Goal: Task Accomplishment & Management: Manage account settings

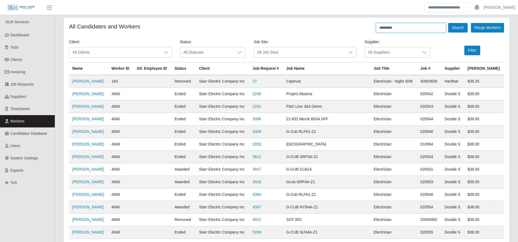
click at [422, 25] on input "*********" at bounding box center [411, 28] width 70 height 10
click at [455, 27] on button "Search" at bounding box center [457, 28] width 19 height 10
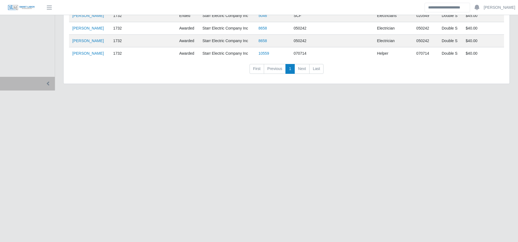
scroll to position [193, 0]
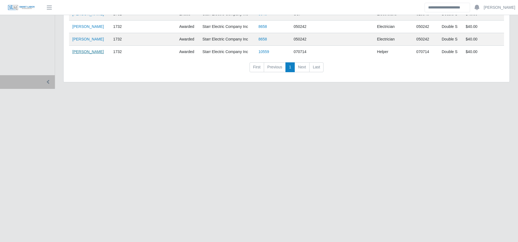
click at [83, 51] on link "Manuel Mendes" at bounding box center [88, 52] width 32 height 4
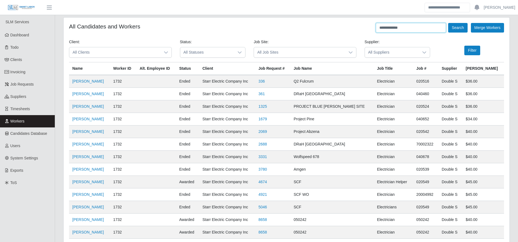
click at [425, 25] on input "**********" at bounding box center [411, 28] width 70 height 10
type input "*"
type input "*********"
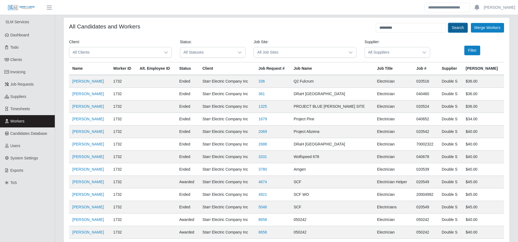
click at [459, 26] on button "Search" at bounding box center [457, 28] width 19 height 10
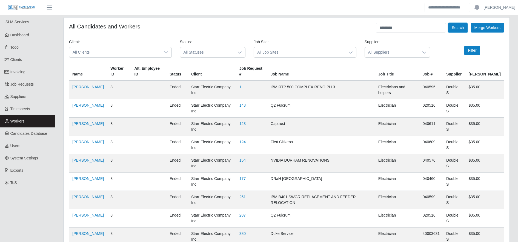
scroll to position [129, 0]
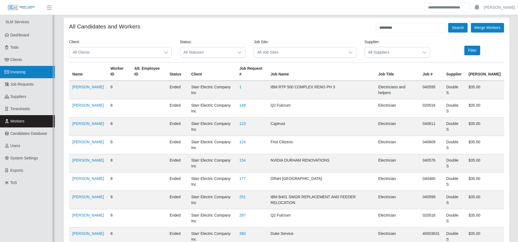
click at [29, 76] on link "Invoicing" at bounding box center [27, 72] width 55 height 12
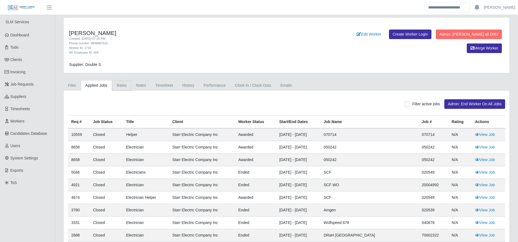
click at [121, 89] on link "Rates" at bounding box center [121, 85] width 19 height 11
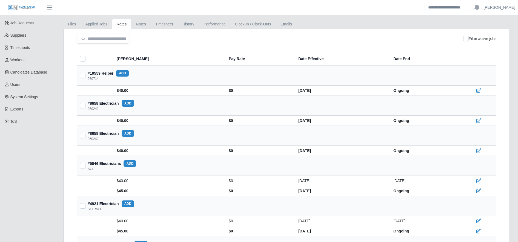
scroll to position [61, 0]
click at [172, 143] on th "#8658 Electrician add 050242" at bounding box center [287, 136] width 420 height 20
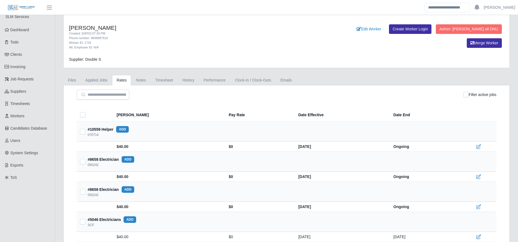
scroll to position [0, 0]
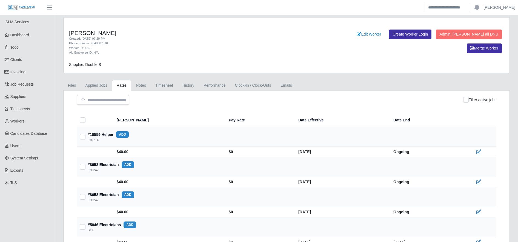
click at [150, 101] on div "Filter active jobs" at bounding box center [287, 100] width 420 height 10
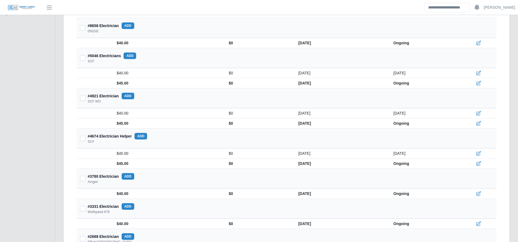
scroll to position [170, 0]
click at [125, 122] on td "$45.00" at bounding box center [168, 123] width 111 height 10
drag, startPoint x: 125, startPoint y: 122, endPoint x: 157, endPoint y: 150, distance: 42.7
click at [157, 150] on td "$40.00" at bounding box center [168, 153] width 111 height 10
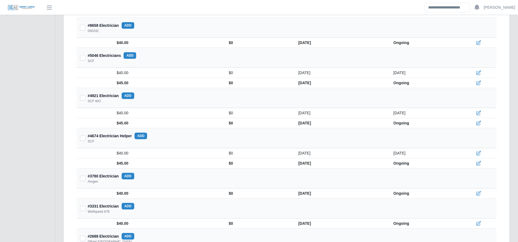
scroll to position [0, 0]
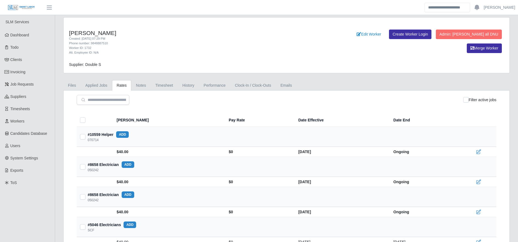
click at [131, 148] on td "$40.00" at bounding box center [168, 152] width 111 height 10
click at [270, 42] on div "Phone number: 9848887510" at bounding box center [194, 43] width 250 height 5
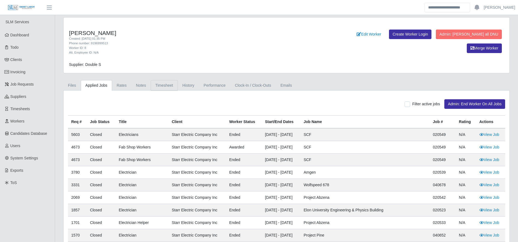
click at [172, 85] on link "Timesheet" at bounding box center [164, 85] width 27 height 11
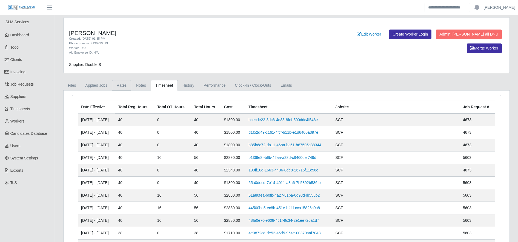
click at [125, 87] on link "Rates" at bounding box center [121, 85] width 19 height 11
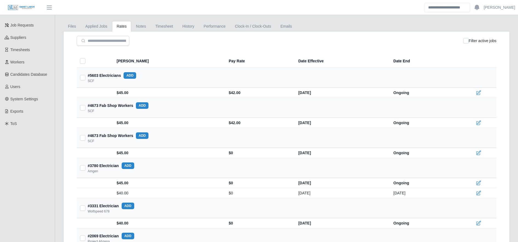
scroll to position [64, 0]
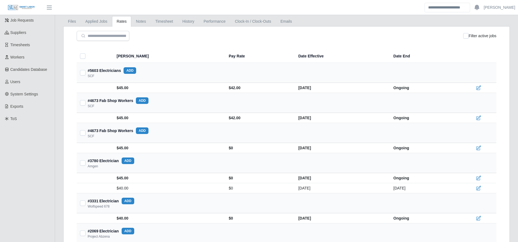
click at [160, 168] on div "#3780 Electrician add Amgen" at bounding box center [286, 163] width 412 height 11
drag, startPoint x: 160, startPoint y: 168, endPoint x: 145, endPoint y: 167, distance: 15.1
click at [145, 167] on div "#3780 Electrician add Amgen" at bounding box center [286, 163] width 412 height 11
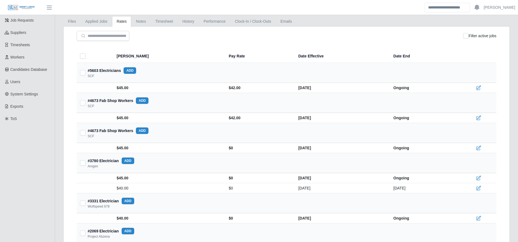
click at [133, 56] on th "[PERSON_NAME]" at bounding box center [168, 56] width 111 height 13
drag, startPoint x: 133, startPoint y: 56, endPoint x: 176, endPoint y: 50, distance: 42.8
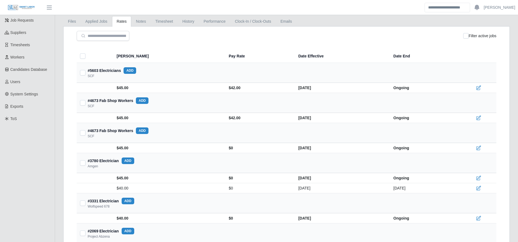
click at [176, 50] on th "[PERSON_NAME]" at bounding box center [168, 56] width 111 height 13
click at [176, 50] on th "Bill Rate" at bounding box center [168, 56] width 111 height 13
click at [244, 93] on th "#4673 Fab Shop Workers add SCF" at bounding box center [287, 103] width 420 height 20
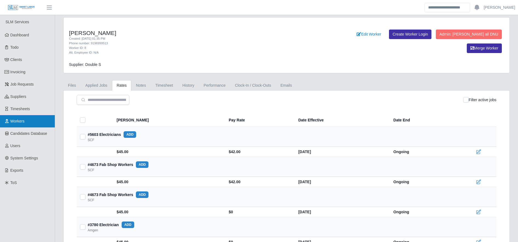
click at [26, 123] on link "Workers" at bounding box center [27, 121] width 55 height 12
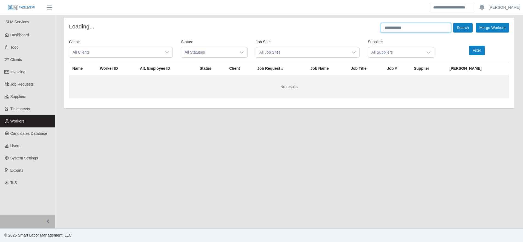
click at [400, 30] on input "text" at bounding box center [416, 28] width 70 height 10
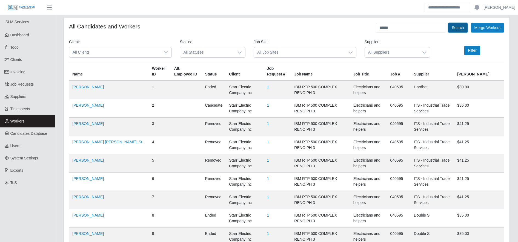
click at [450, 29] on button "Search" at bounding box center [457, 28] width 19 height 10
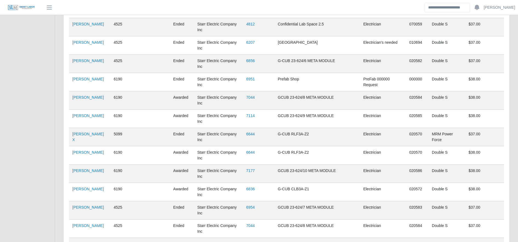
scroll to position [810, 0]
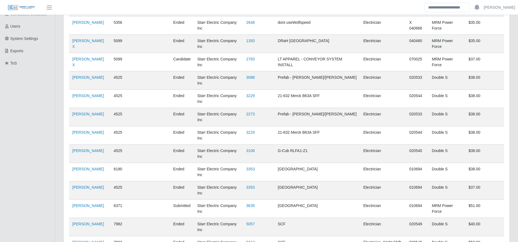
scroll to position [0, 0]
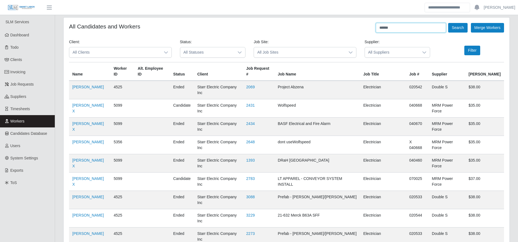
click at [414, 32] on input "******" at bounding box center [411, 28] width 70 height 10
click at [461, 28] on button "Search" at bounding box center [457, 28] width 19 height 10
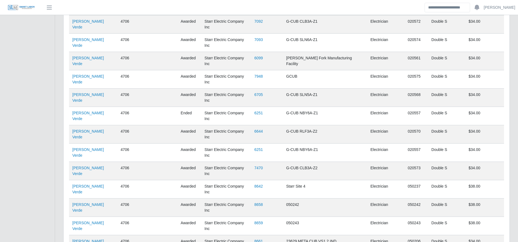
scroll to position [513, 0]
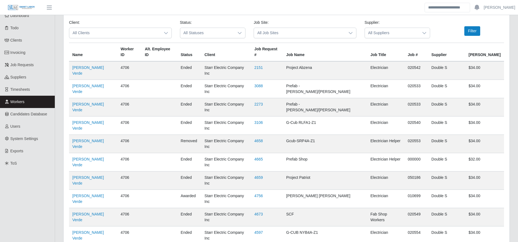
scroll to position [0, 0]
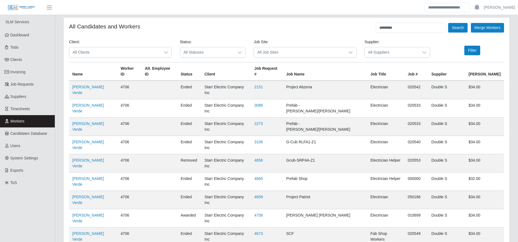
drag, startPoint x: 388, startPoint y: 22, endPoint x: 391, endPoint y: 32, distance: 10.0
click at [391, 32] on input "*********" at bounding box center [411, 28] width 70 height 10
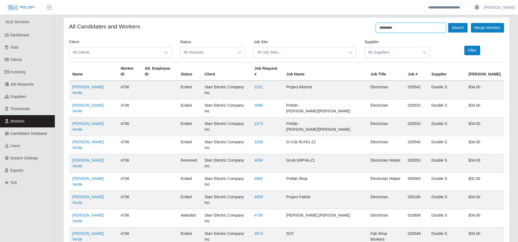
click at [391, 32] on input "*********" at bounding box center [411, 28] width 70 height 10
type input "****"
click at [458, 24] on button "Search" at bounding box center [457, 28] width 19 height 10
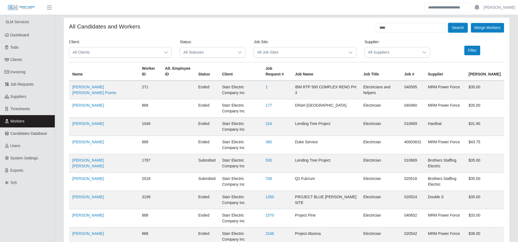
scroll to position [91, 0]
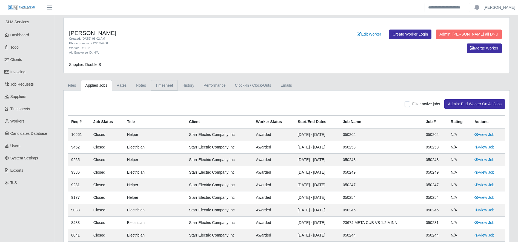
click at [166, 89] on link "Timesheet" at bounding box center [164, 85] width 27 height 11
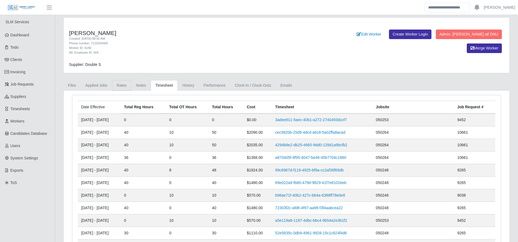
click at [119, 88] on link "Rates" at bounding box center [121, 85] width 19 height 11
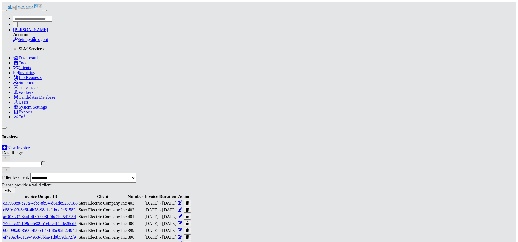
click at [78, 201] on link "e31963c8-c27a-4cbc-8b94-d61d89287188" at bounding box center [40, 203] width 75 height 5
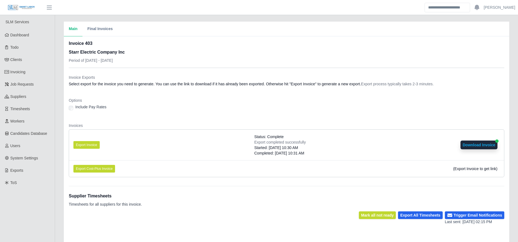
scroll to position [99, 0]
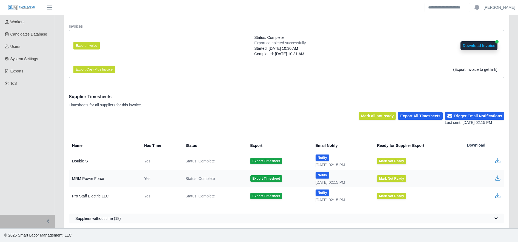
click at [499, 160] on icon "button" at bounding box center [497, 161] width 7 height 7
click at [266, 161] on button "Export Timesheet" at bounding box center [266, 161] width 32 height 7
click at [499, 159] on icon "button" at bounding box center [497, 161] width 7 height 7
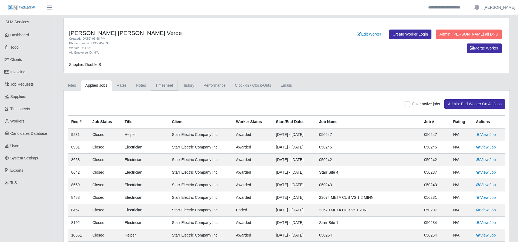
click at [168, 89] on link "Timesheet" at bounding box center [164, 85] width 27 height 11
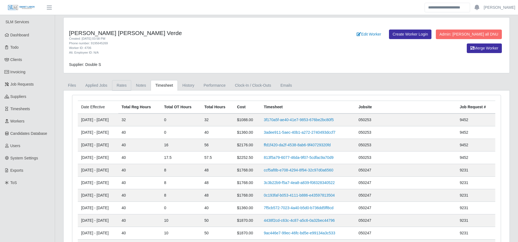
click at [113, 83] on link "Rates" at bounding box center [121, 85] width 19 height 11
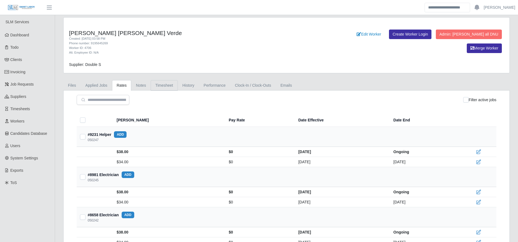
click at [162, 85] on link "Timesheet" at bounding box center [164, 85] width 27 height 11
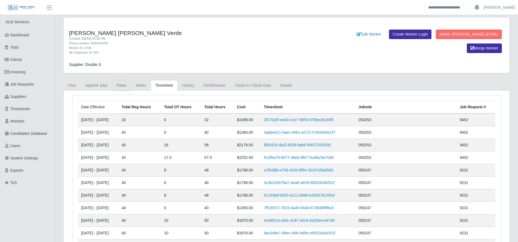
click at [124, 85] on link "Rates" at bounding box center [121, 85] width 19 height 11
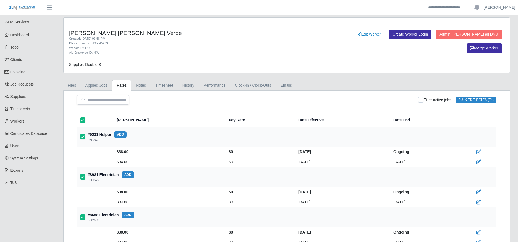
click at [477, 102] on button "Bulk Edit Rates (74)" at bounding box center [476, 100] width 41 height 7
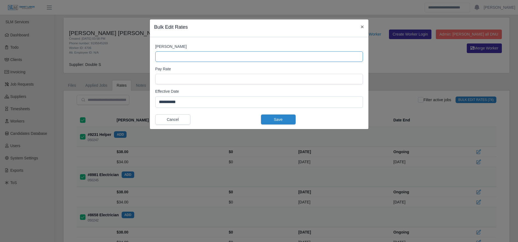
click at [187, 56] on input "[PERSON_NAME]" at bounding box center [259, 56] width 208 height 10
type input "**"
type input "*"
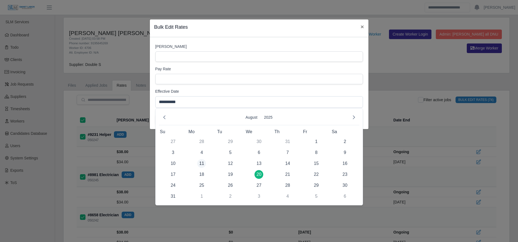
click at [202, 163] on span "11" at bounding box center [201, 163] width 9 height 9
type input "**********"
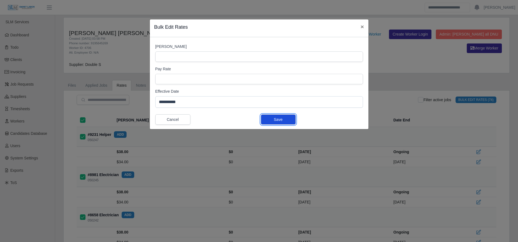
click at [288, 118] on button "Save" at bounding box center [278, 119] width 35 height 10
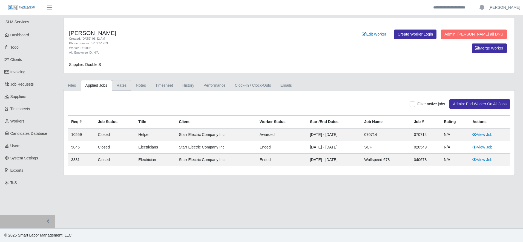
click at [112, 85] on link "Rates" at bounding box center [121, 85] width 19 height 11
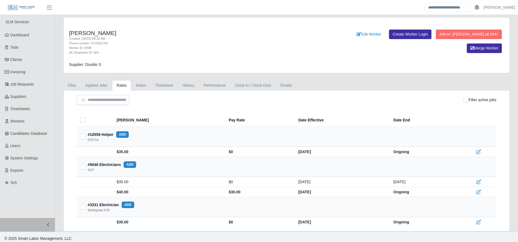
scroll to position [3, 0]
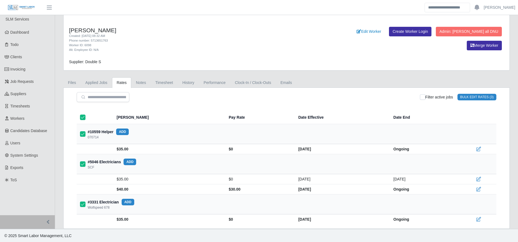
click at [473, 95] on button "Bulk Edit Rates (3)" at bounding box center [476, 97] width 39 height 7
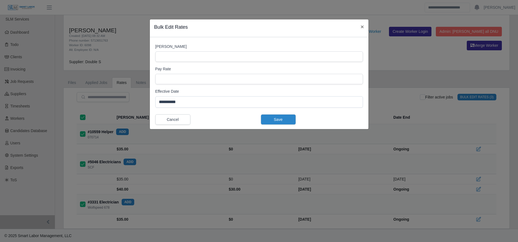
click at [192, 63] on div "**********" at bounding box center [259, 76] width 208 height 64
click at [181, 55] on input "[PERSON_NAME]" at bounding box center [259, 56] width 208 height 10
type input "**"
type input "*"
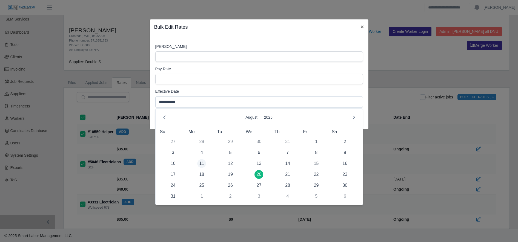
click at [202, 164] on span "11" at bounding box center [201, 163] width 9 height 9
type input "**********"
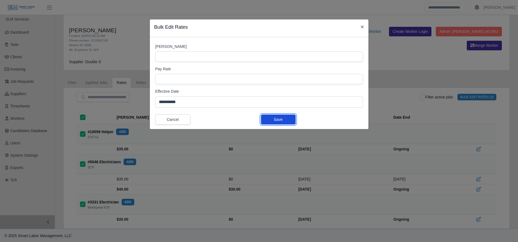
click at [293, 116] on button "Save" at bounding box center [278, 119] width 35 height 10
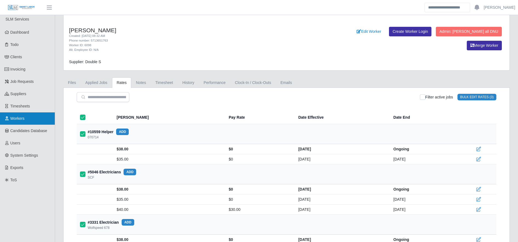
click at [10, 114] on link "Workers" at bounding box center [27, 119] width 55 height 12
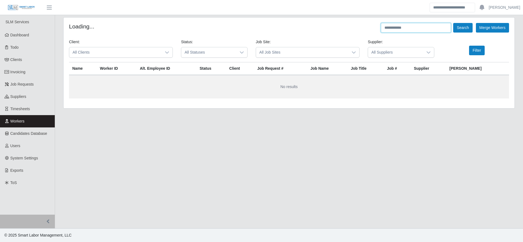
click at [411, 27] on input "text" at bounding box center [416, 28] width 70 height 10
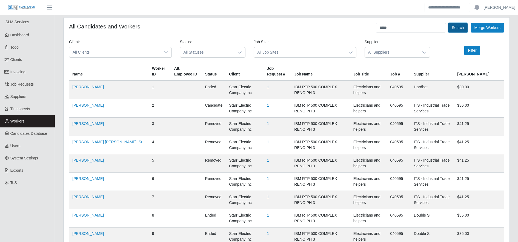
click at [459, 27] on button "Search" at bounding box center [457, 28] width 19 height 10
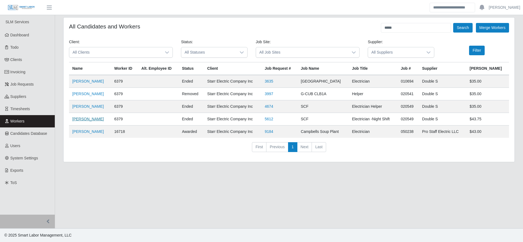
click at [85, 121] on link "[PERSON_NAME]" at bounding box center [88, 119] width 32 height 4
click at [87, 119] on link "[PERSON_NAME]" at bounding box center [88, 119] width 32 height 4
click at [89, 134] on link "[PERSON_NAME]" at bounding box center [88, 132] width 32 height 4
drag, startPoint x: 407, startPoint y: 33, endPoint x: 405, endPoint y: 30, distance: 3.0
click at [405, 30] on form "All Candidates and Workers ***** Search Merge Workers Client: All Clients Statu…" at bounding box center [289, 90] width 440 height 134
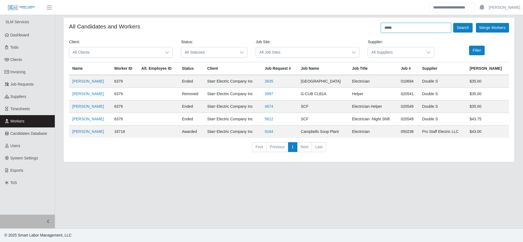
click at [405, 30] on input "*****" at bounding box center [416, 28] width 70 height 10
type input "******"
click at [466, 27] on button "Search" at bounding box center [462, 28] width 19 height 10
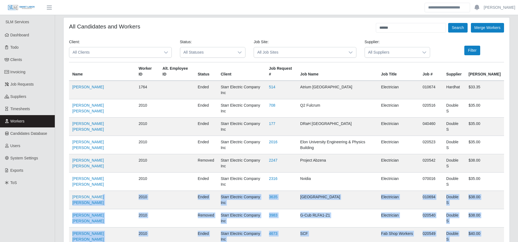
drag, startPoint x: 221, startPoint y: 87, endPoint x: 92, endPoint y: 196, distance: 168.7
click at [92, 196] on tbody "[PERSON_NAME] 1764 ended Starr Electric Company Inc 514 Atrium Union West Elect…" at bounding box center [286, 191] width 435 height 220
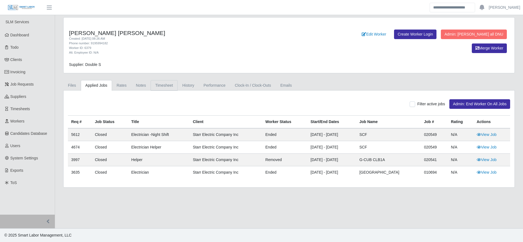
click at [158, 88] on link "Timesheet" at bounding box center [164, 85] width 27 height 11
click at [161, 87] on link "Timesheet" at bounding box center [164, 85] width 27 height 11
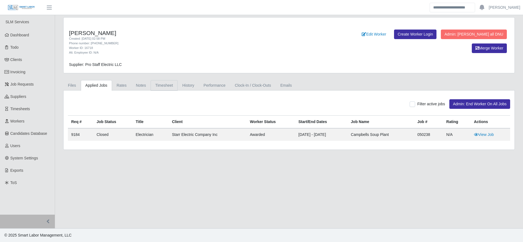
click at [162, 88] on link "Timesheet" at bounding box center [164, 85] width 27 height 11
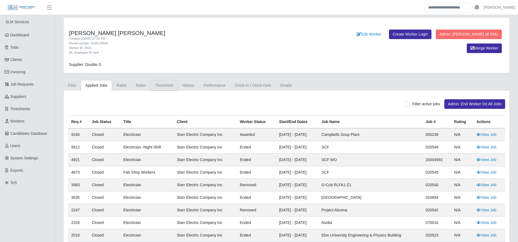
click at [164, 88] on link "Timesheet" at bounding box center [164, 85] width 27 height 11
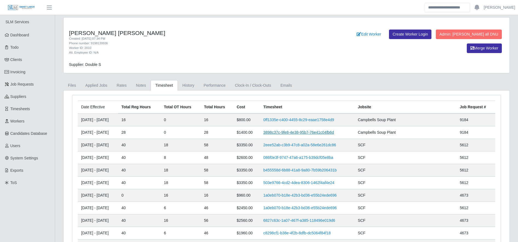
click at [277, 133] on link "3898c37c-9fe8-4e38-95b7-76e41c04fb6d" at bounding box center [298, 132] width 71 height 4
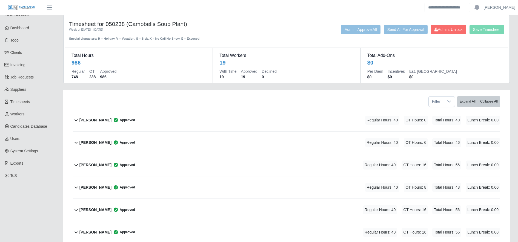
scroll to position [8, 0]
click at [161, 188] on div "[PERSON_NAME] Approved Regular Hours: 40 OT Hours: 8 Total Hours: 48 Lunch Brea…" at bounding box center [289, 187] width 421 height 22
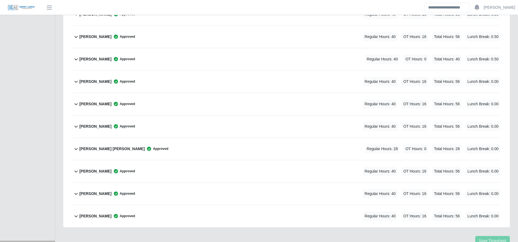
scroll to position [425, 0]
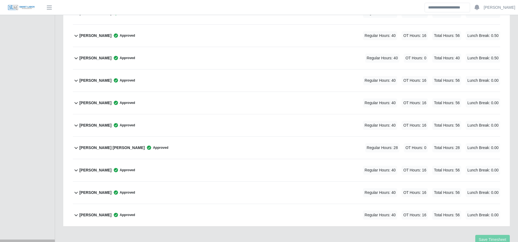
click at [306, 151] on div "[PERSON_NAME] [PERSON_NAME] Approved Regular Hours: 28 OT Hours: 0 Total Hours:…" at bounding box center [289, 148] width 421 height 22
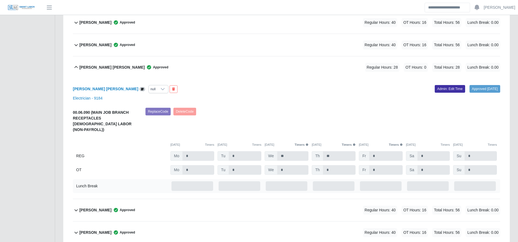
scroll to position [546, 0]
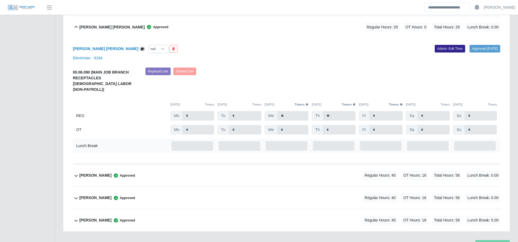
click at [437, 50] on link "Admin: Edit Time" at bounding box center [450, 49] width 30 height 8
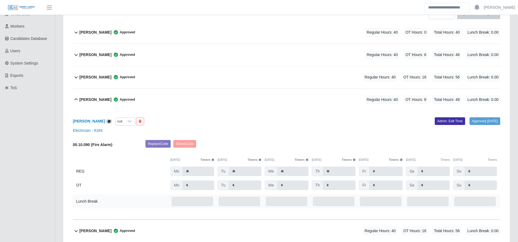
scroll to position [0, 0]
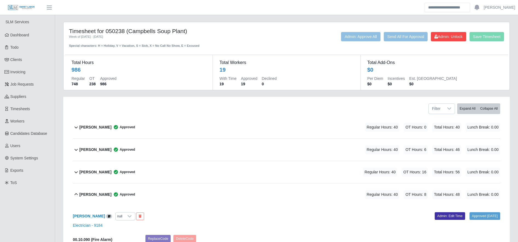
drag, startPoint x: 447, startPoint y: 30, endPoint x: 449, endPoint y: 36, distance: 6.7
click at [449, 36] on div "Timesheet for 050238 (Campbells Soup Plant) Week of [DATE] - [DATE] Special cha…" at bounding box center [286, 38] width 443 height 21
click at [449, 36] on span "Admin: Unlock" at bounding box center [448, 37] width 28 height 4
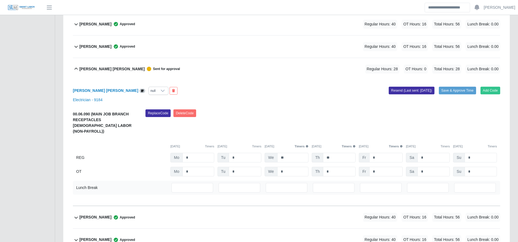
scroll to position [571, 0]
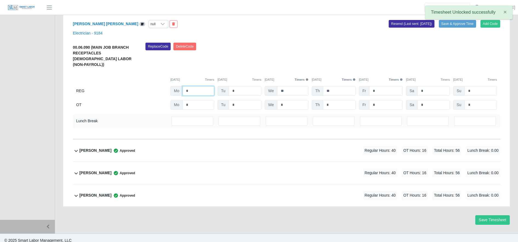
click at [198, 86] on input "*" at bounding box center [198, 91] width 32 height 10
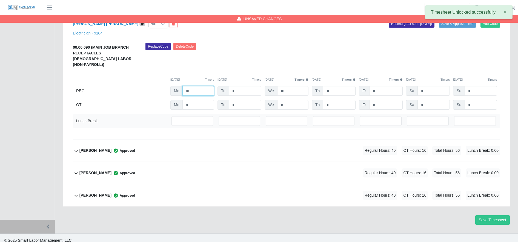
type input "**"
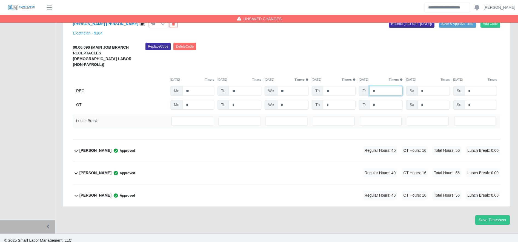
type input "*"
click at [0, 0] on input "*" at bounding box center [0, 0] width 0 height 0
type input "*"
click at [385, 41] on div "[PERSON_NAME] [PERSON_NAME] null Add Code Save & Approve Time Resend (Last sent…" at bounding box center [286, 76] width 427 height 126
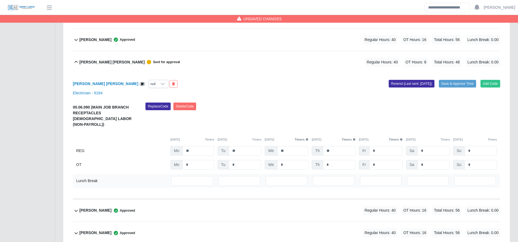
scroll to position [509, 0]
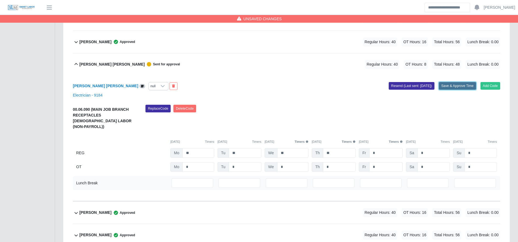
click at [456, 89] on button "Save & Approve Time" at bounding box center [457, 86] width 37 height 8
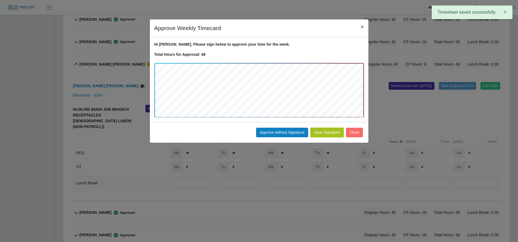
click at [328, 133] on button "Save Signature" at bounding box center [326, 133] width 33 height 10
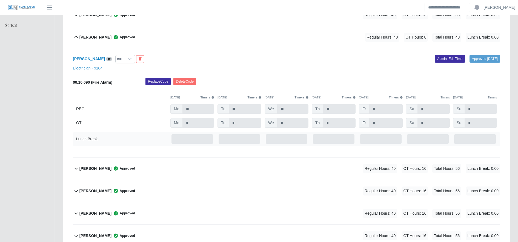
scroll to position [0, 0]
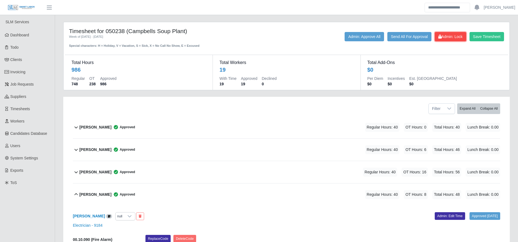
click at [445, 35] on span "Admin: Lock" at bounding box center [450, 37] width 24 height 4
